Goal: Transaction & Acquisition: Download file/media

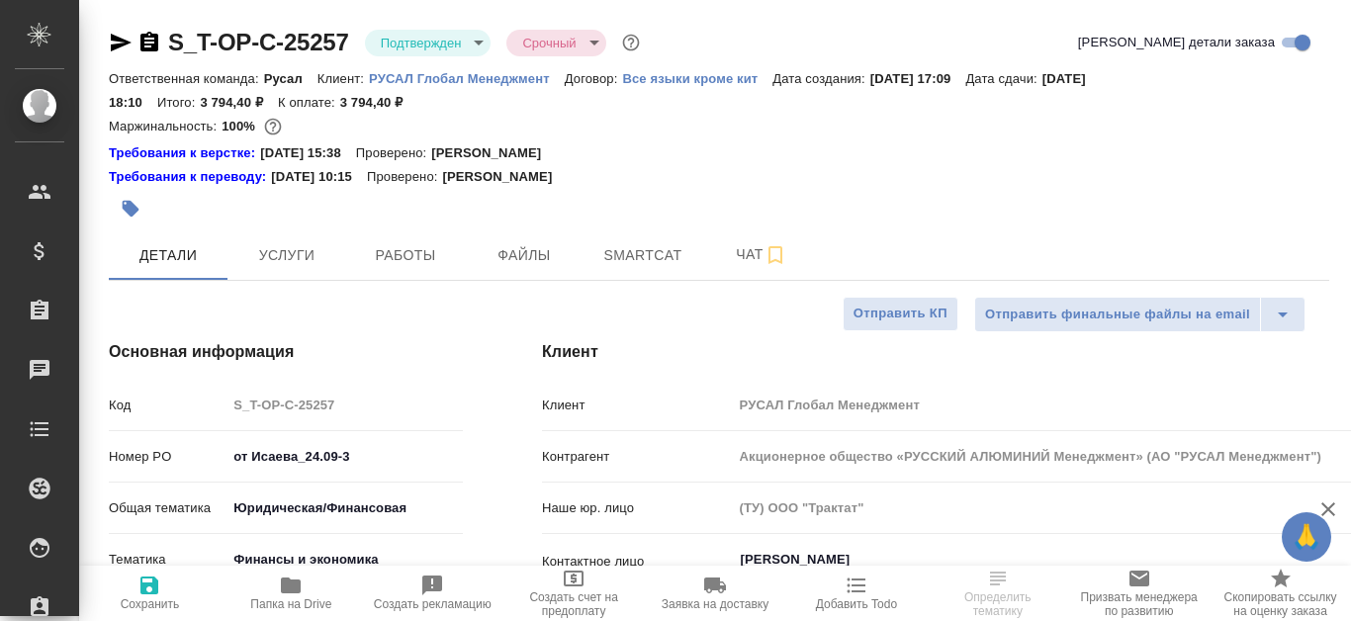
select select "RU"
type input "[PERSON_NAME]"
click at [497, 252] on span "Файлы" at bounding box center [524, 255] width 95 height 25
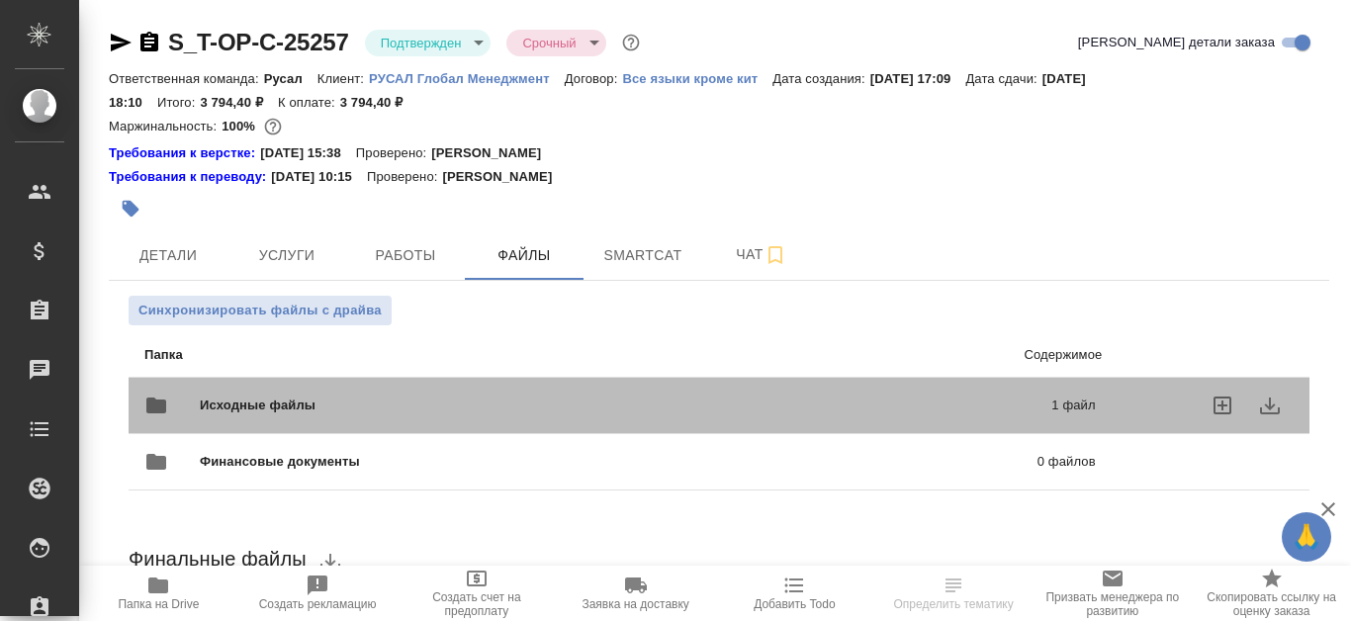
click at [721, 404] on p "1 файл" at bounding box center [888, 406] width 411 height 20
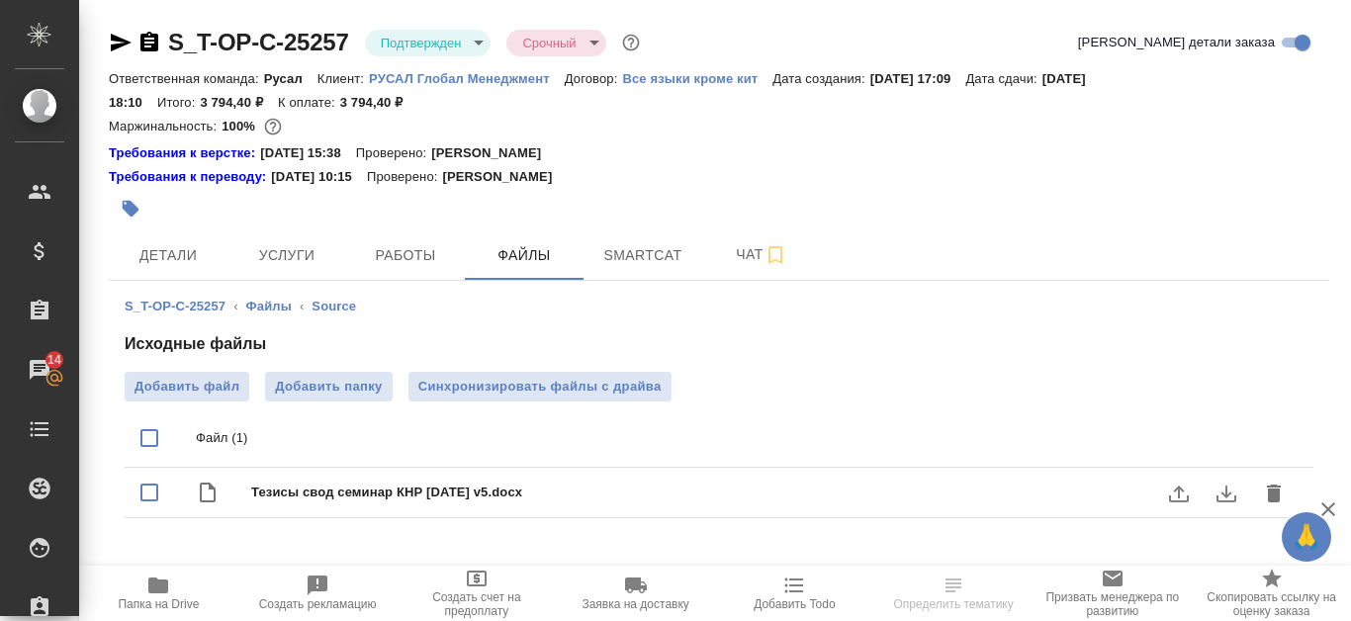
click at [515, 494] on span "Тезисы свод семинар КНР [DATE] v5.docx" at bounding box center [758, 493] width 1014 height 20
checkbox input "true"
click at [1226, 491] on icon "download" at bounding box center [1226, 493] width 20 height 17
